Goal: Communication & Community: Answer question/provide support

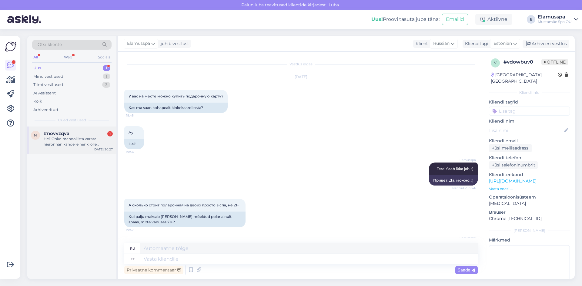
scroll to position [54, 0]
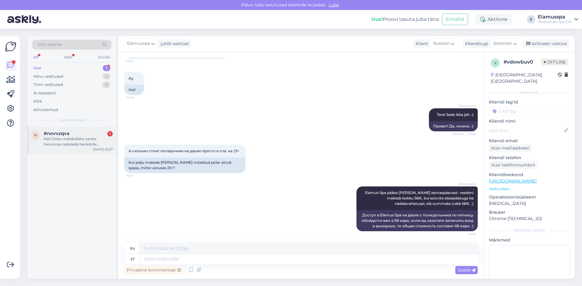
click at [87, 128] on div "n #novvzqva 1 Hei! Onko mahdollista varata hieronnan kahdelle henkilölle [PERSO…" at bounding box center [71, 140] width 89 height 27
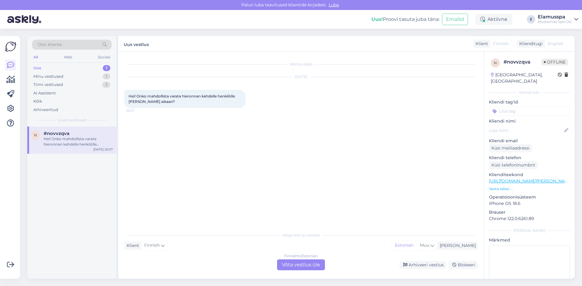
click at [295, 264] on div "Finnish to Estonian Võta vestlus üle" at bounding box center [301, 265] width 48 height 11
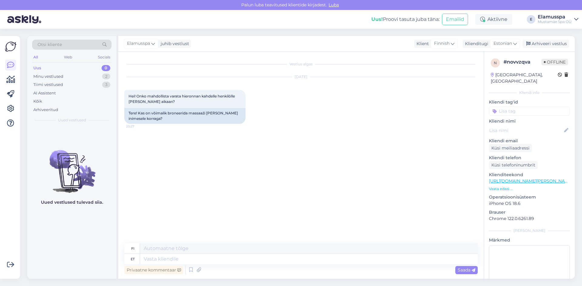
click at [204, 160] on div "Vestlus algas [DATE] Hei! Onko mahdollista varata hieronnan kahdelle henkilölle…" at bounding box center [303, 148] width 359 height 180
click at [178, 255] on textarea at bounding box center [309, 259] width 338 height 10
type textarea "Tere, k"
type textarea "Hei,"
type textarea "Tere, kui 2"
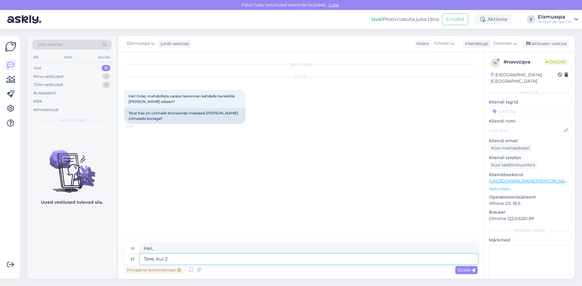
type textarea "[PERSON_NAME]"
type textarea "Tere, kui 2"
type textarea "[PERSON_NAME] 2"
type textarea "Tere, kui"
type textarea "[PERSON_NAME]"
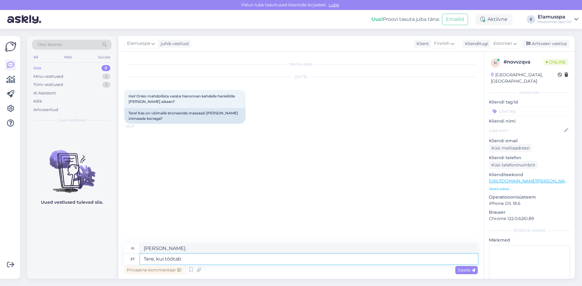
type textarea "Tere, kui töötab 2"
type textarea "[PERSON_NAME] se toimii"
type textarea "Tere, kui töötab 2 m"
type textarea "[PERSON_NAME] se toimii 2"
type textarea "Tere, kui töötab 2 massööri"
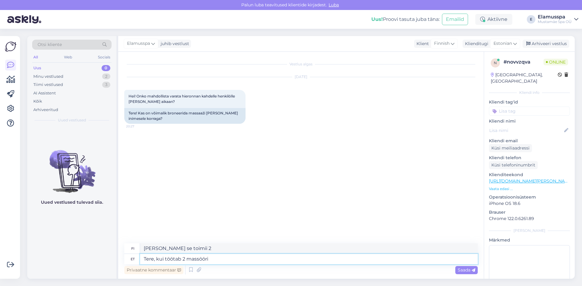
type textarea "[PERSON_NAME] töissä on kaksi hierojaa"
type textarea "Tere, kui töötab 2 massööri, si"
type textarea "[PERSON_NAME] töissä on kaksi hierojaa,"
type textarea "Tere, kui töötab 2 massööri, siis"
type textarea "[PERSON_NAME] töissä on kaksi hierojaa, niin"
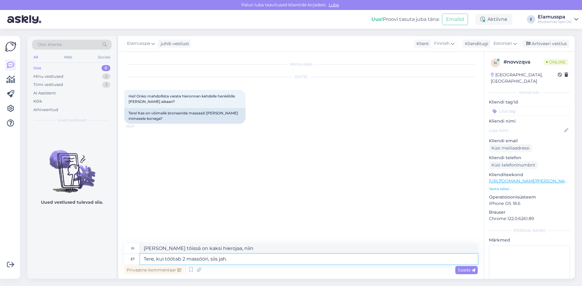
type textarea "Tere, kui töötab 2 massööri, siis jah."
type textarea "[PERSON_NAME] töissä on kaksi hierojaa, niin kyllä."
type textarea "Tere, kui töötab 2 massööri, siis jah."
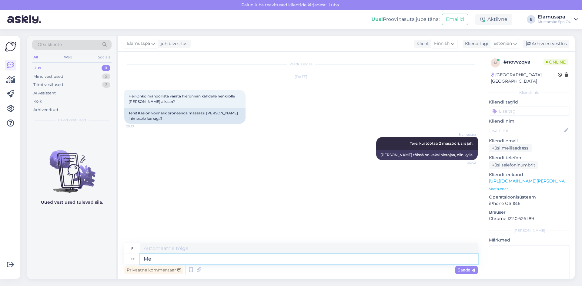
type textarea "M"
type textarea "Saate m"
type textarea "[PERSON_NAME]"
type textarea "Saate meie"
type textarea "[PERSON_NAME] nähdä meidät"
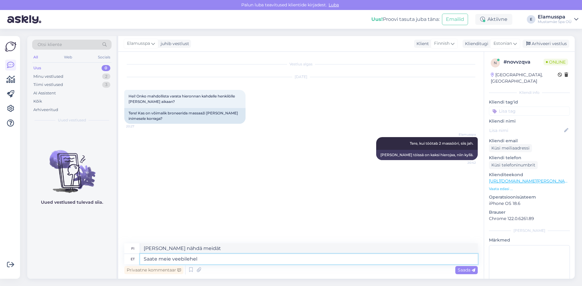
type textarea "Saate meie veebilehel v"
type textarea "Löydät sen verkkosivuiltamme."
type textarea "Saate meie veebilehel vaadata,"
type textarea "[PERSON_NAME] katsoa verkkosivuiltamme,"
type textarea "Saate meie veebilehel vaadata, peavad"
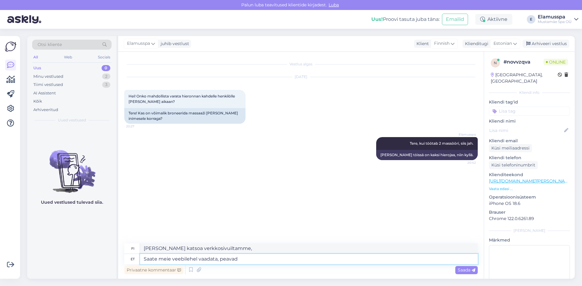
type textarea "[PERSON_NAME] tarkistaa sen verkkosivuiltamme, heidän täytyy"
type textarea "Saate meie veebilehel vaadata, peavad ruumid L"
type textarea "[PERSON_NAME] tarkistaa verkkosivuiltamme, onko huoneissa"
type textarea "Saate meie veebilehel vaadata, peavad ruumid Loot"
type textarea "[PERSON_NAME] tarkistaa verkkosivuiltamme, huoneiden on oltava ryöstösaaliita."
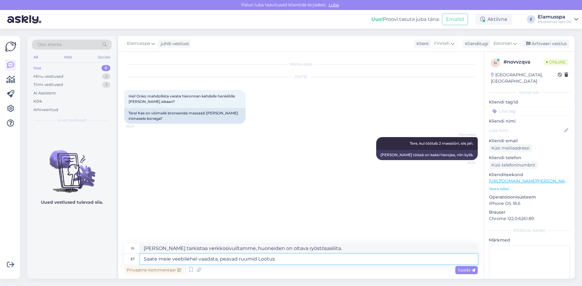
type textarea "Saate meie veebilehel vaadata, peavad ruumid Lootus j"
type textarea "[PERSON_NAME] tarkistaa verkkosivuiltamme, ovatko huoneet vapaita."
type textarea "Saate meie veebilehel vaadata, peavad ruumid Lootus ja"
type textarea "[PERSON_NAME] tarkistaa verkkosivuiltamme, ovatko huoneet Hope- ja"
type textarea "Saate meie veebilehel vaadata, peavad ruumid Lootus ja Ootus ole"
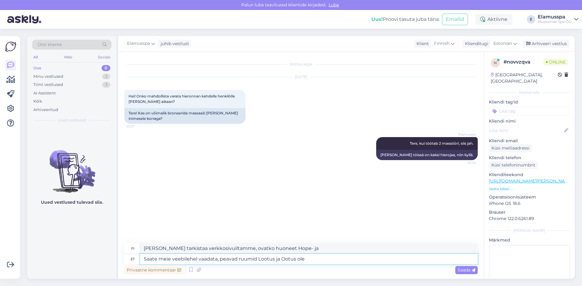
type textarea "[PERSON_NAME] tarkistaa verkkosivuiltamme, ovatko huoneet [PERSON_NAME] ja [PER…"
type textarea "Saate meie veebilehel vaadata, peavad ruumid Lootus ja Ootus olema lah"
type textarea "[PERSON_NAME] tarkistaa verkkosivuiltamme, onko huoneiden [PERSON_NAME] ja Hope…"
type textarea "Saate meie veebilehel vaadata, peavad ruumid Lootus ja Ootus [PERSON_NAME]"
type textarea "[PERSON_NAME] tarkistaa verkkosivuiltamme, ovatko Hope and Hope -huoneet avoinn…"
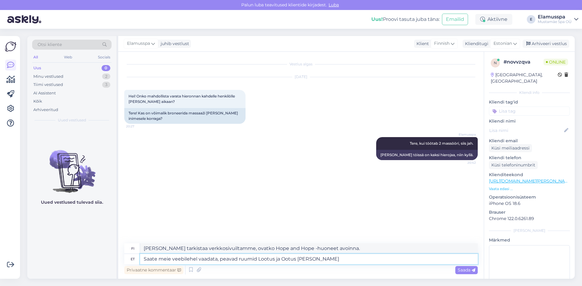
type textarea "Saate meie veebilehel vaadata, peavad ruumid Lootus ja Ootus [PERSON_NAME] p"
type textarea "[PERSON_NAME] tarkistaa verkkosivuiltamme, onko Hope- ja Hope-huoneiden oltava …"
type textarea "Saate meie veebilehel vaadata, peavad ruumid Lootus ja Ootus [PERSON_NAME] päev…"
type textarea "[PERSON_NAME] tarkistaa verkkosivuiltamme, onko [PERSON_NAME] Odotushuoneiden o…"
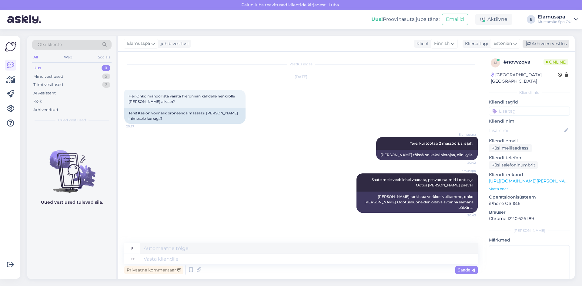
click at [542, 45] on div "Arhiveeri vestlus" at bounding box center [545, 44] width 47 height 8
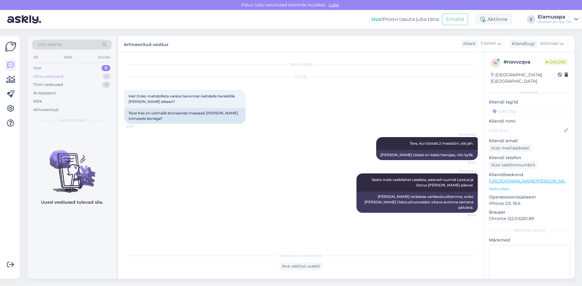
click at [97, 78] on div "Minu vestlused 1" at bounding box center [71, 76] width 79 height 8
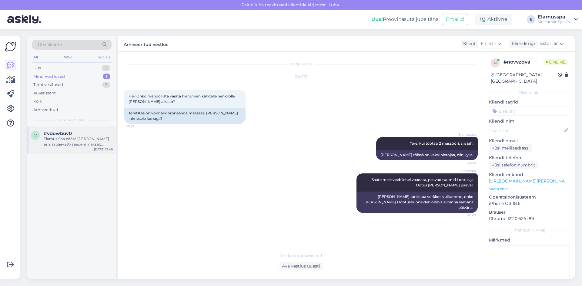
click at [99, 135] on div "#vdowbuv0" at bounding box center [78, 133] width 69 height 5
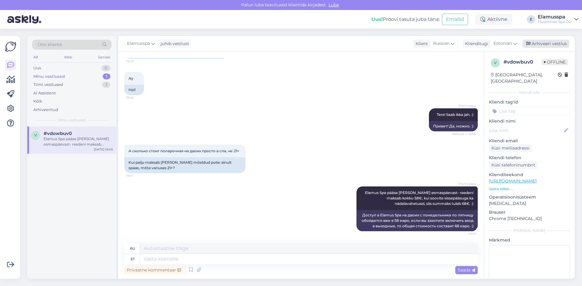
click at [536, 46] on div "Arhiveeri vestlus" at bounding box center [545, 44] width 47 height 8
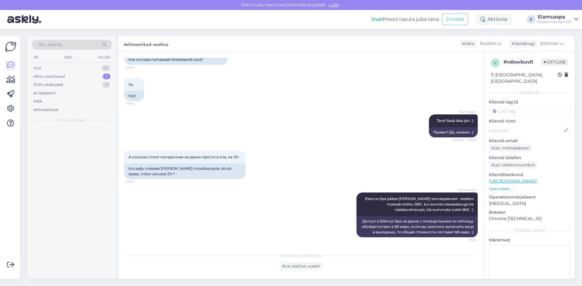
scroll to position [48, 0]
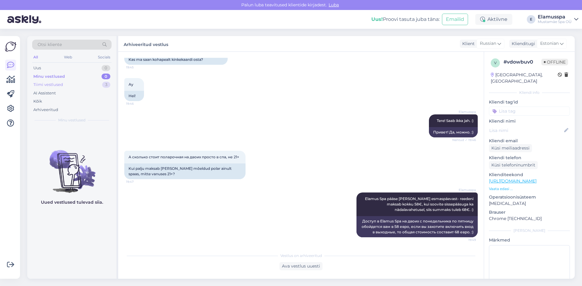
click at [103, 88] on div "Tiimi vestlused 3" at bounding box center [71, 85] width 79 height 8
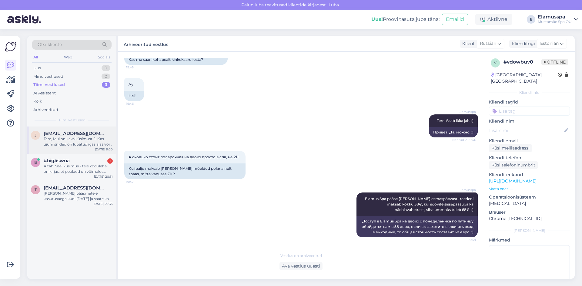
click at [79, 136] on span "[EMAIL_ADDRESS][DOMAIN_NAME]" at bounding box center [75, 133] width 63 height 5
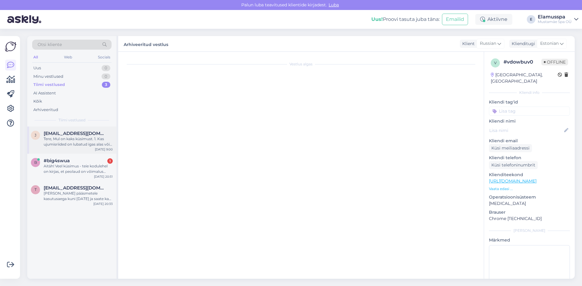
scroll to position [212, 0]
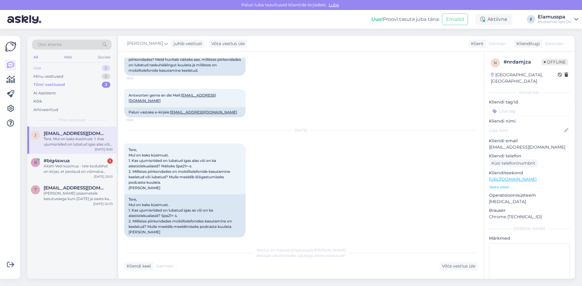
click at [85, 68] on div "Uus 0" at bounding box center [71, 68] width 79 height 8
